Goal: Information Seeking & Learning: Find specific page/section

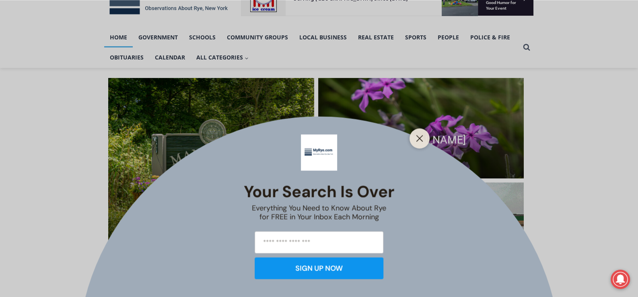
scroll to position [160, 0]
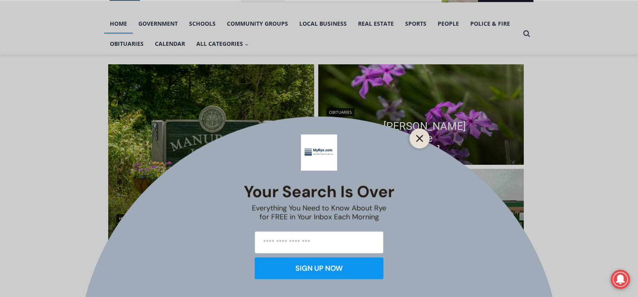
click at [416, 133] on button "Close" at bounding box center [419, 138] width 11 height 11
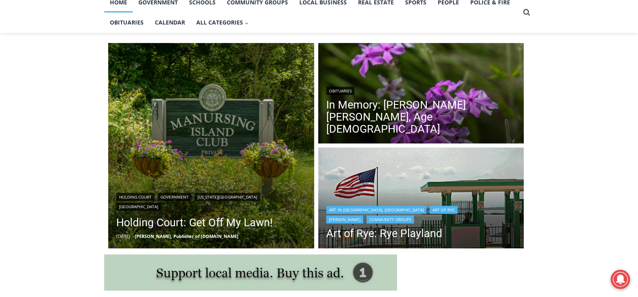
scroll to position [201, 0]
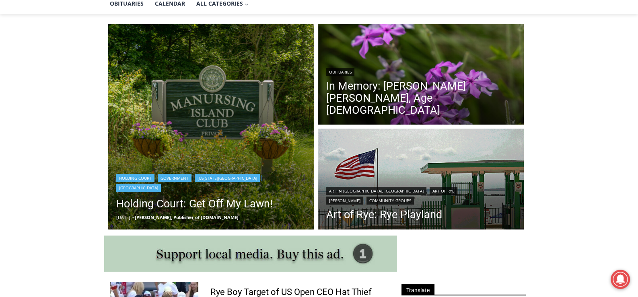
click at [221, 148] on img "Read More Holding Court: Get Off My Lawn!" at bounding box center [211, 127] width 206 height 206
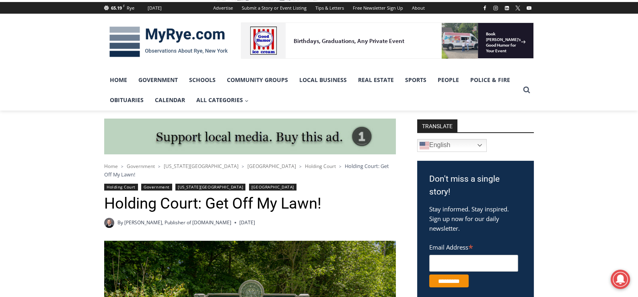
scroll to position [64, 0]
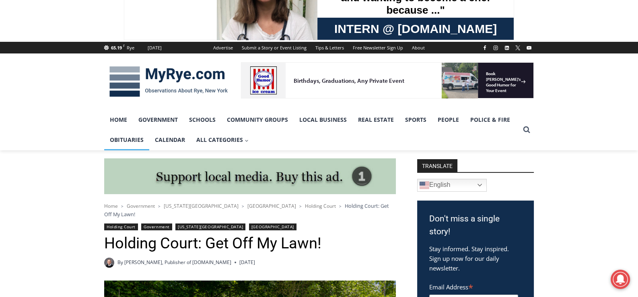
click at [130, 135] on link "Obituaries" at bounding box center [126, 140] width 45 height 20
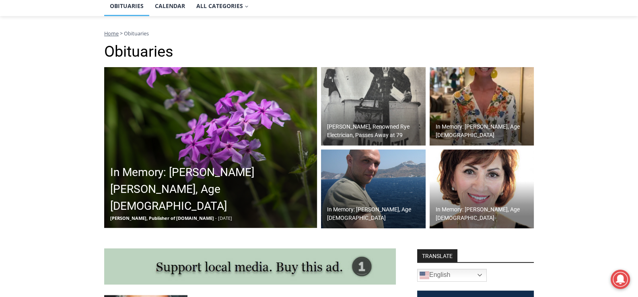
scroll to position [187, 0]
